Goal: Task Accomplishment & Management: Use online tool/utility

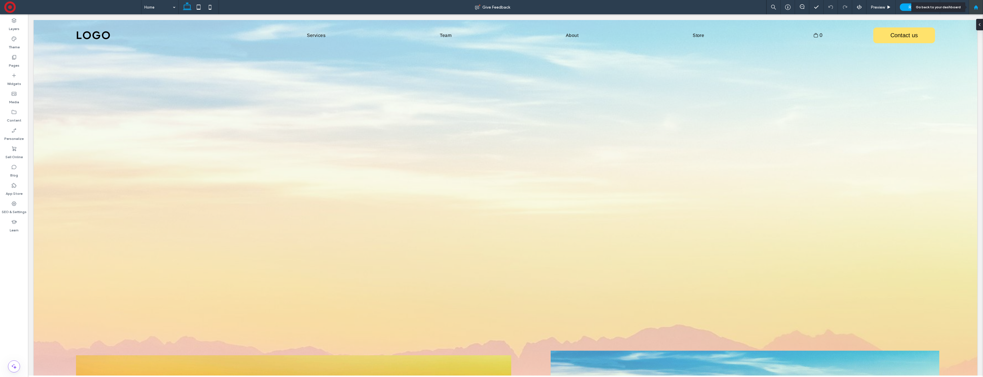
click at [977, 5] on icon at bounding box center [975, 7] width 5 height 5
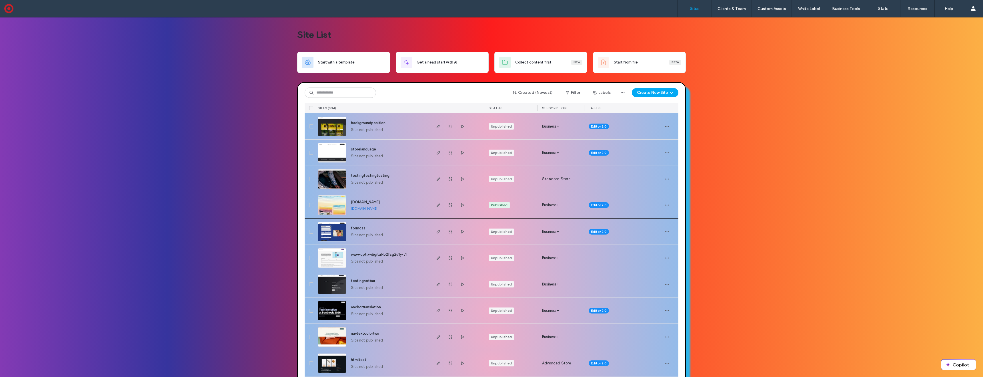
click at [328, 205] on img at bounding box center [332, 214] width 28 height 39
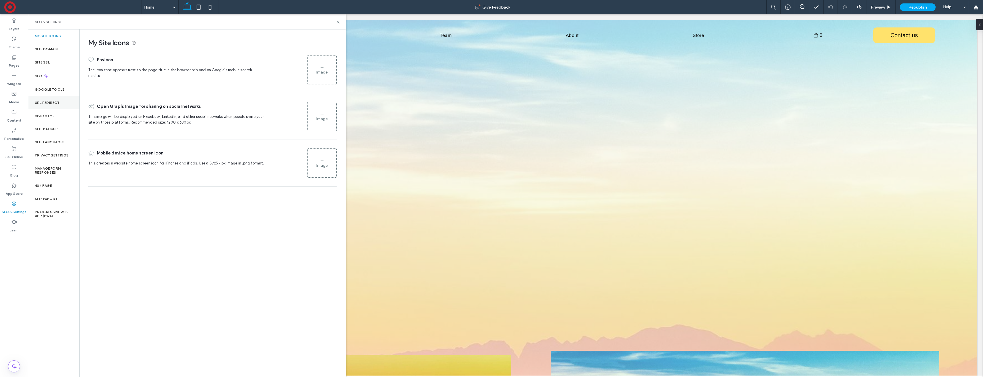
click at [54, 103] on label "URL Redirect" at bounding box center [47, 103] width 25 height 4
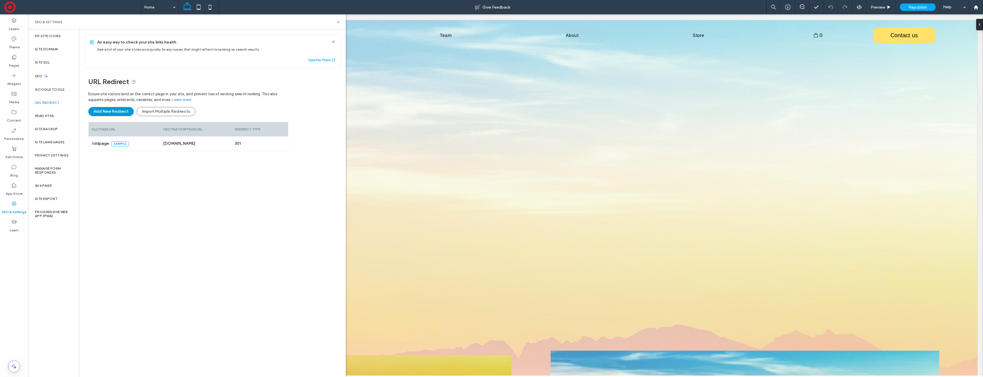
click at [119, 111] on button "Add New Redirect" at bounding box center [110, 111] width 45 height 9
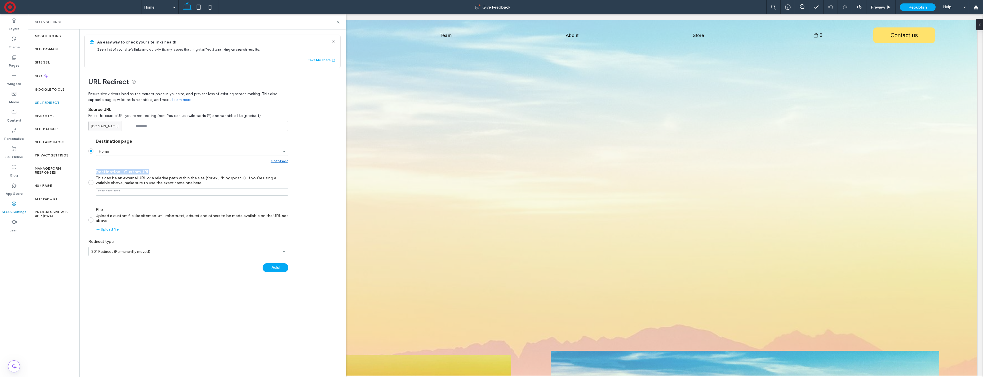
drag, startPoint x: 94, startPoint y: 171, endPoint x: 140, endPoint y: 173, distance: 46.1
click at [155, 171] on label "Destination - Custom URL This can be an external URL or a relative path within …" at bounding box center [188, 182] width 200 height 26
copy label "Destination - Custom URL"
click at [957, 6] on div "Help" at bounding box center [954, 7] width 29 height 14
